Goal: Information Seeking & Learning: Learn about a topic

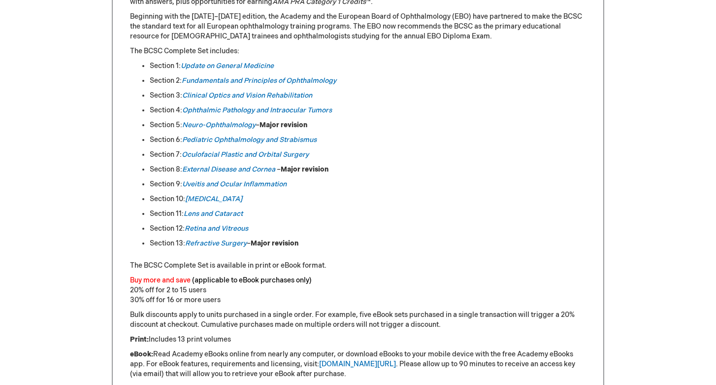
scroll to position [525, 0]
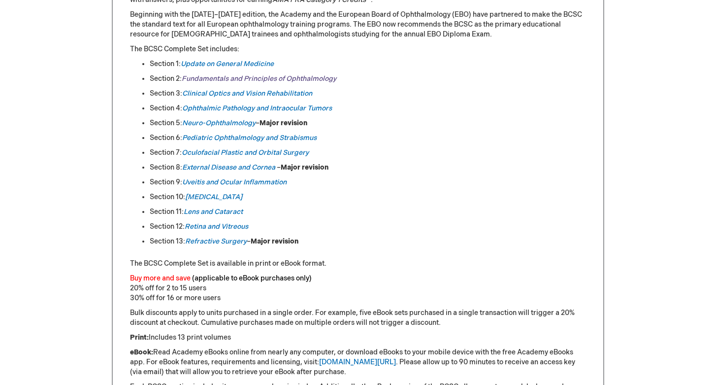
click at [251, 80] on link "Fundamentals and Principles of Ophthalmology" at bounding box center [259, 78] width 155 height 8
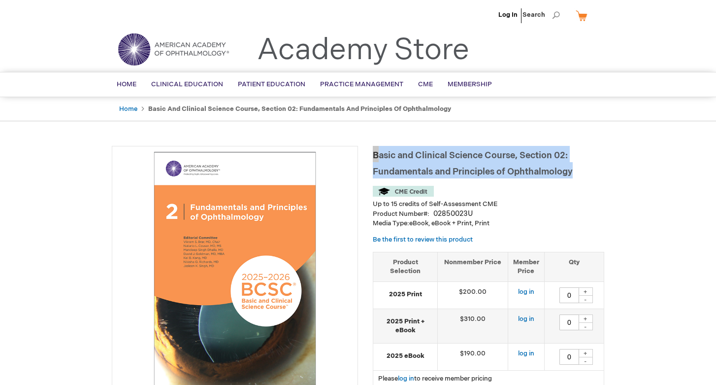
drag, startPoint x: 373, startPoint y: 154, endPoint x: 574, endPoint y: 173, distance: 201.8
click at [574, 173] on h1 "Basic and Clinical Science Course, Section 02: Fundamentals and Principles of O…" at bounding box center [488, 162] width 231 height 33
copy span "Basic and Clinical Science Course, Section 02: Fundamentals and Principles of O…"
